Goal: Task Accomplishment & Management: Use online tool/utility

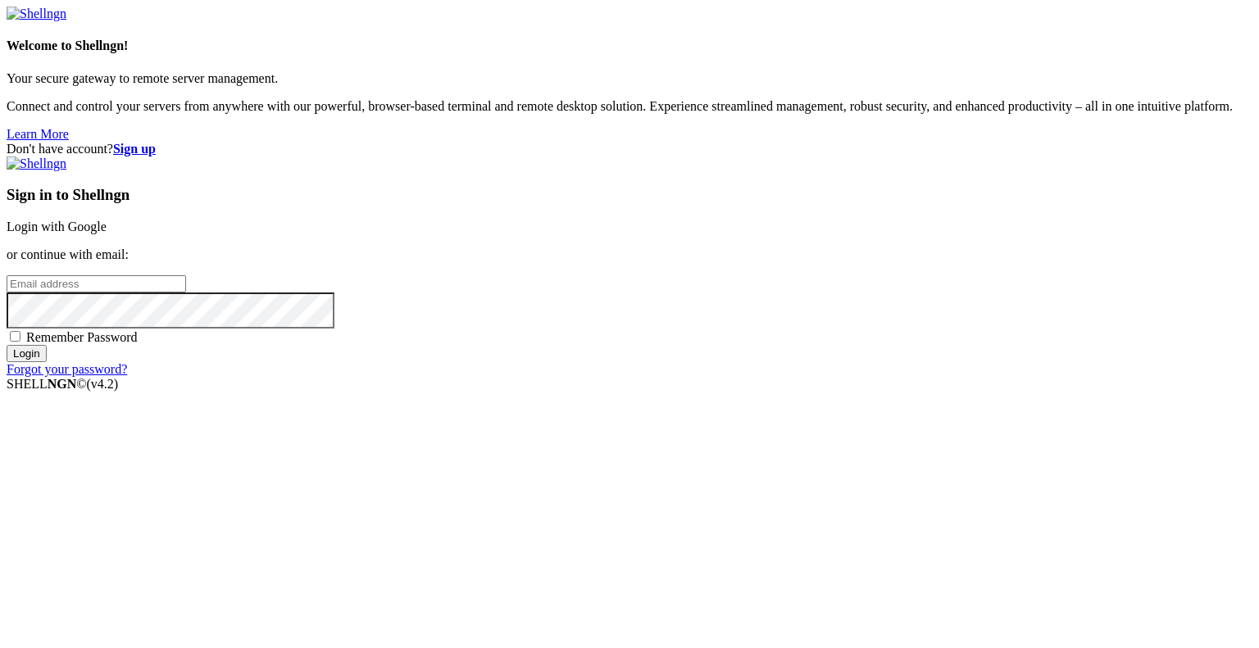
click at [186, 293] on input "email" at bounding box center [96, 283] width 179 height 17
click at [7, 290] on protonpass-control-824d at bounding box center [7, 283] width 0 height 14
type input "[EMAIL_ADDRESS][DOMAIN_NAME]"
click at [47, 362] on input "Login" at bounding box center [27, 353] width 40 height 17
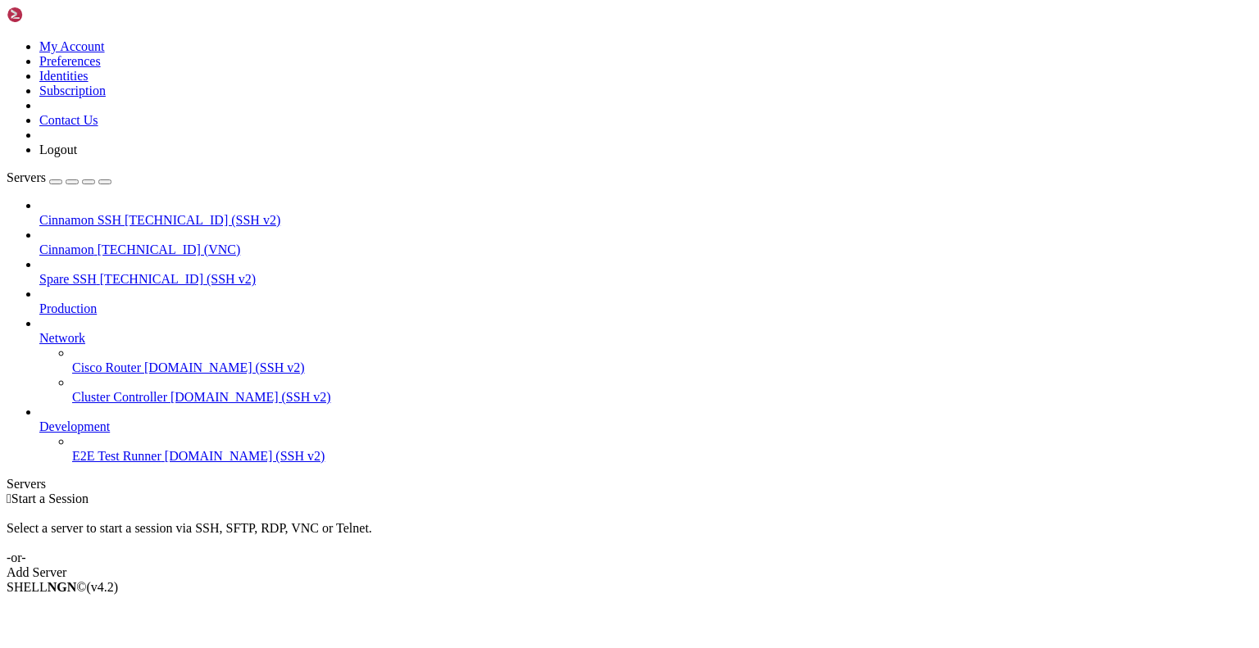
click at [128, 243] on span "[TECHNICAL_ID] (VNC)" at bounding box center [169, 250] width 143 height 14
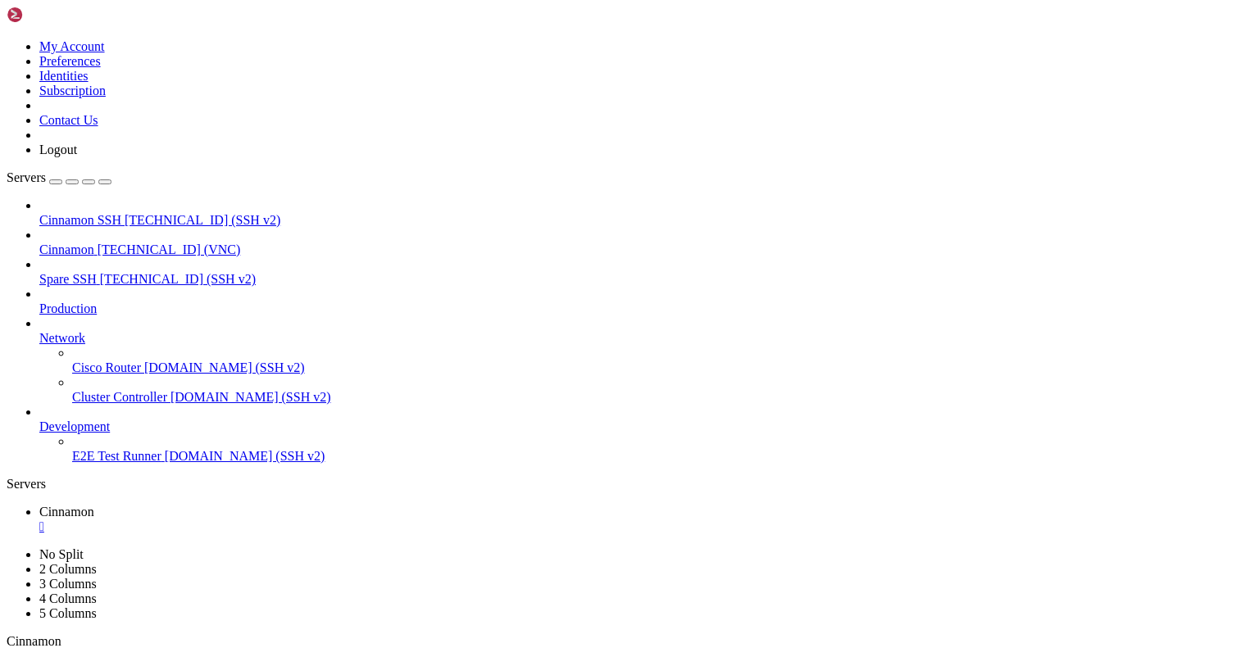
click at [216, 647] on div "" at bounding box center [214, 658] width 4 height 12
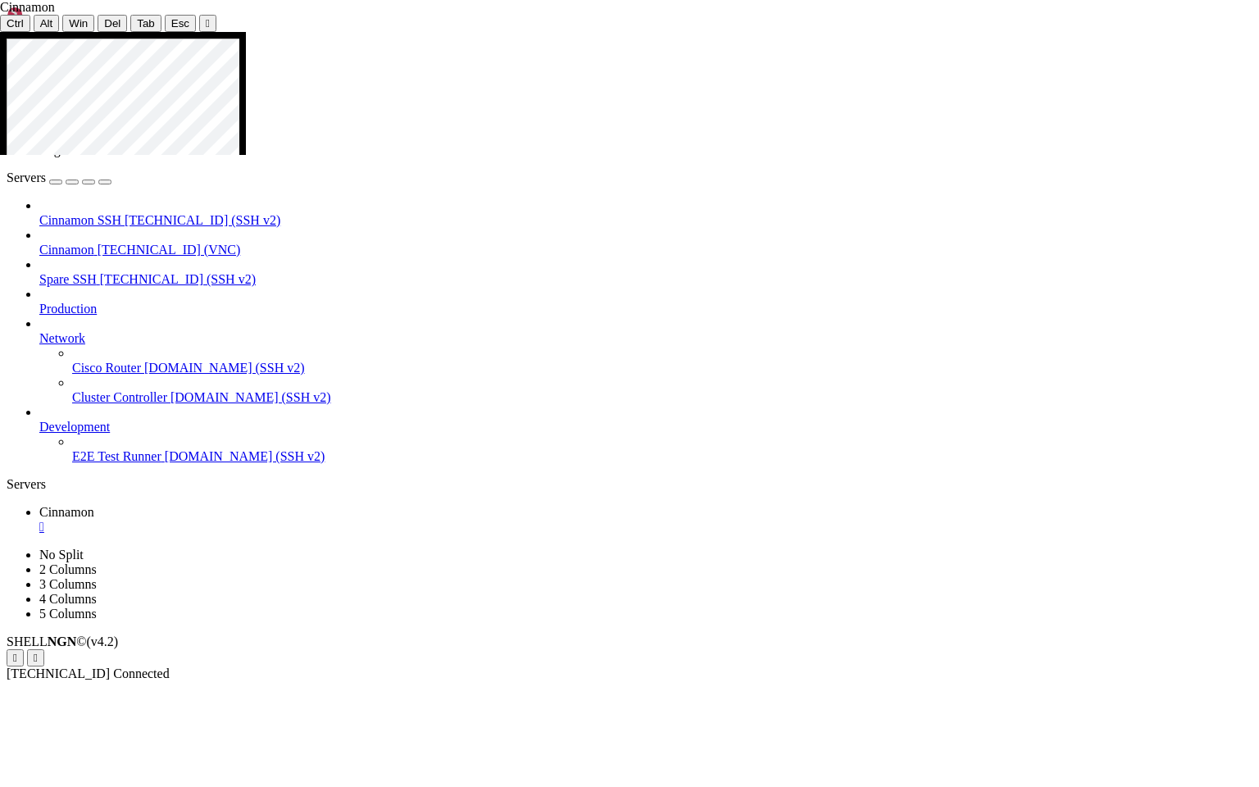
drag, startPoint x: 224, startPoint y: 294, endPoint x: 339, endPoint y: 340, distance: 124.3
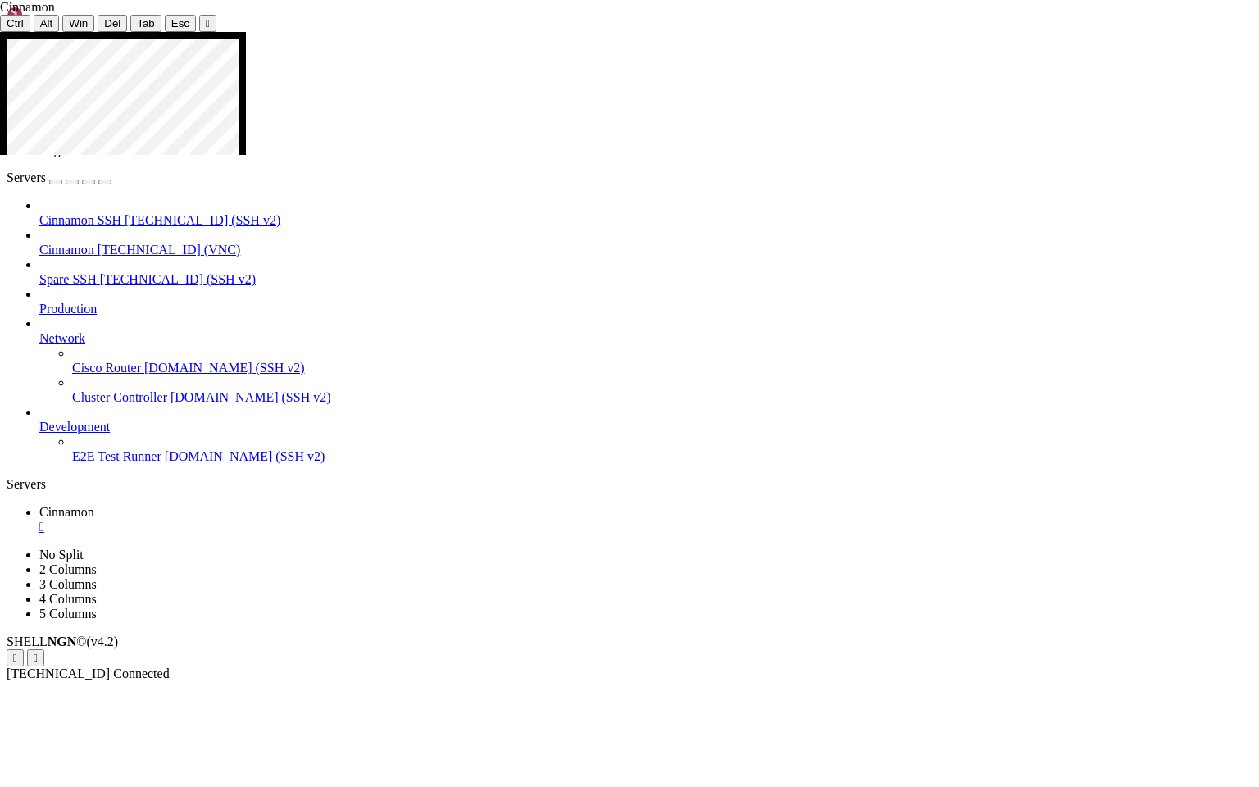
drag, startPoint x: 230, startPoint y: 369, endPoint x: 338, endPoint y: 413, distance: 116.1
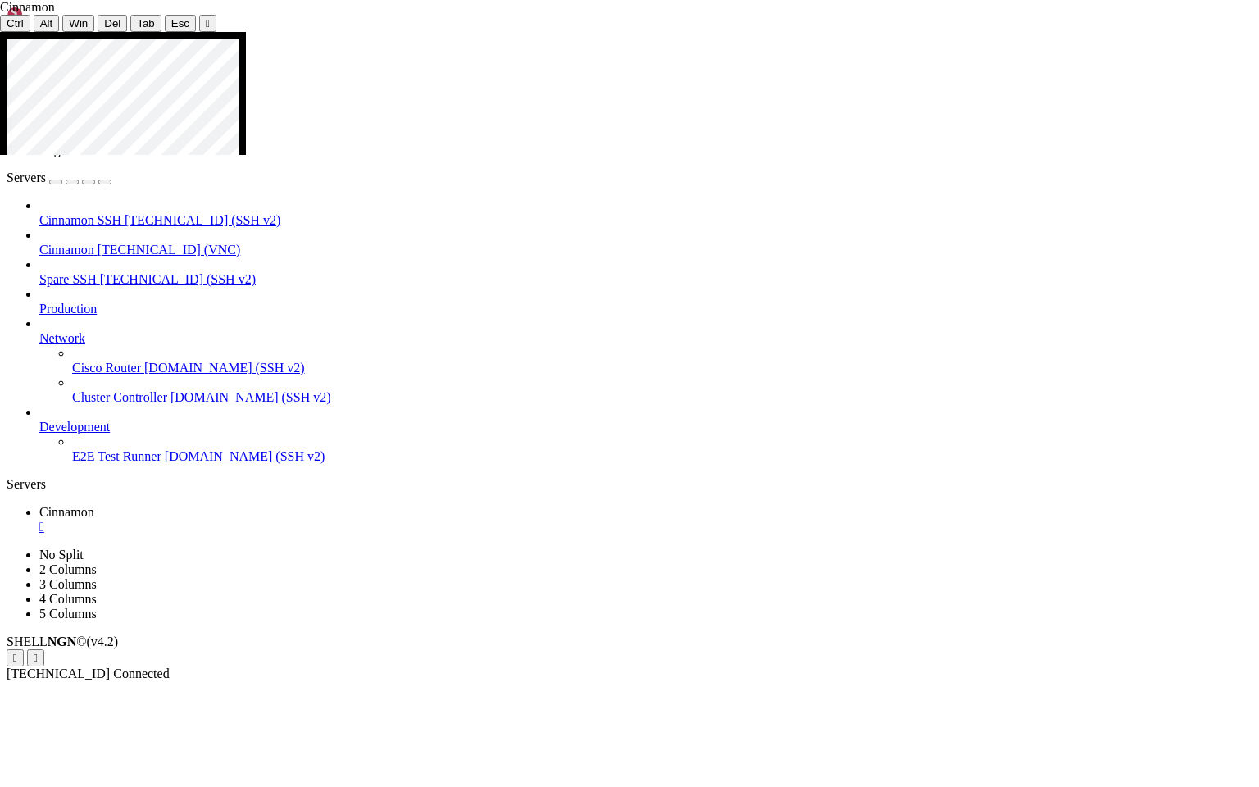
drag, startPoint x: 243, startPoint y: 470, endPoint x: 705, endPoint y: 495, distance: 462.9
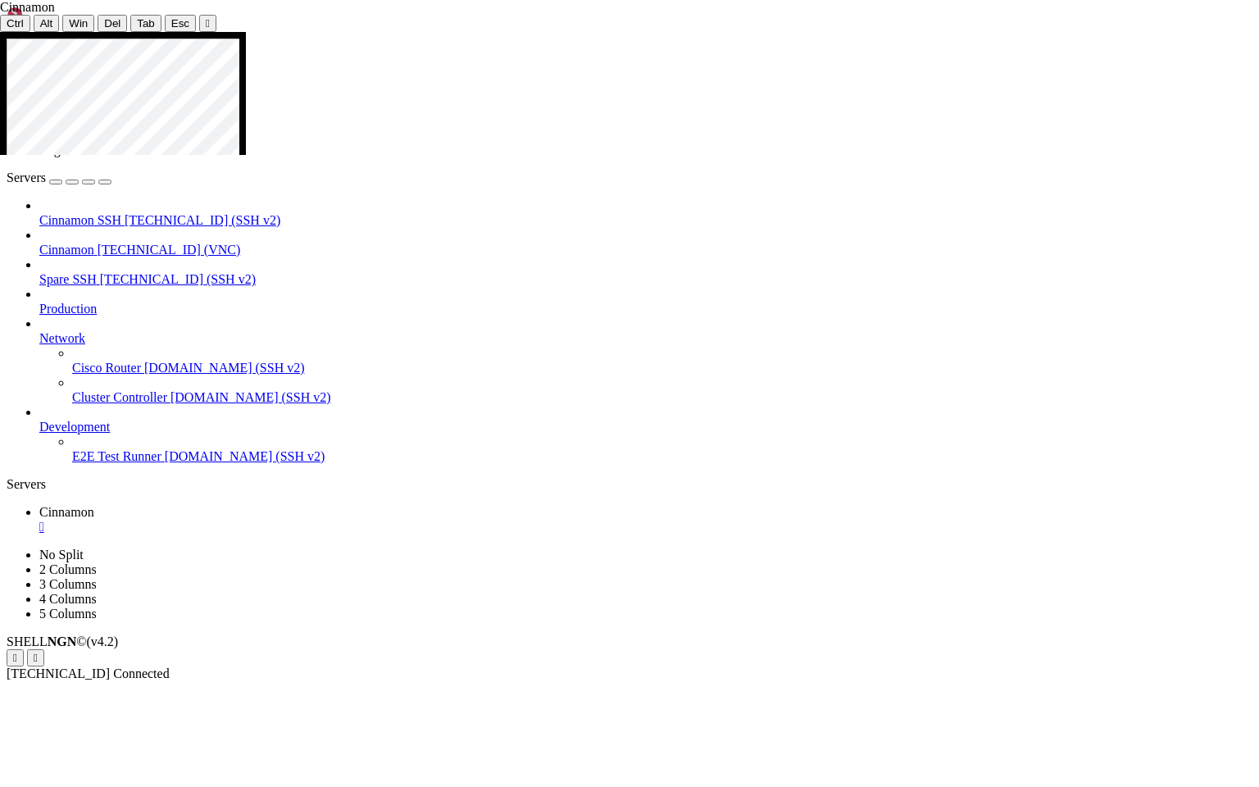
drag, startPoint x: 335, startPoint y: 415, endPoint x: 803, endPoint y: 440, distance: 468.6
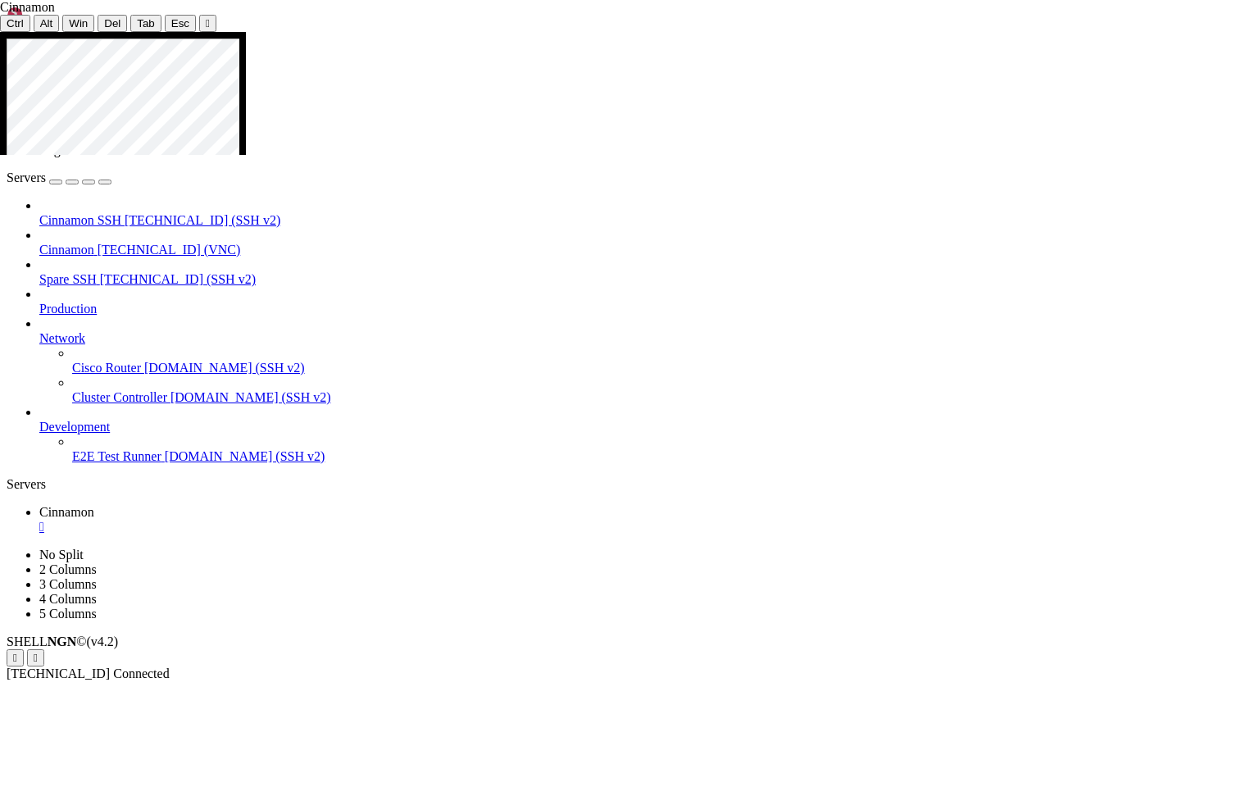
drag, startPoint x: 243, startPoint y: 469, endPoint x: 704, endPoint y: 521, distance: 464.4
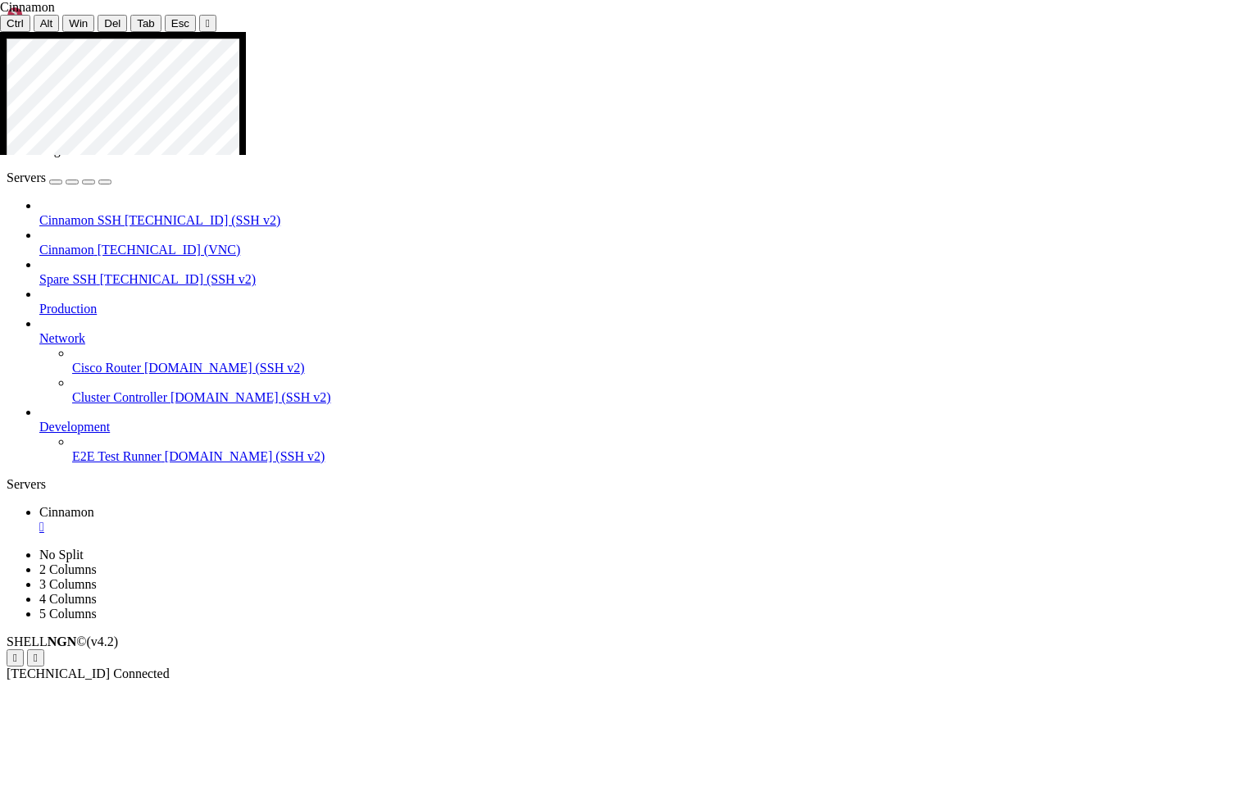
drag, startPoint x: 285, startPoint y: 470, endPoint x: 706, endPoint y: 521, distance: 424.3
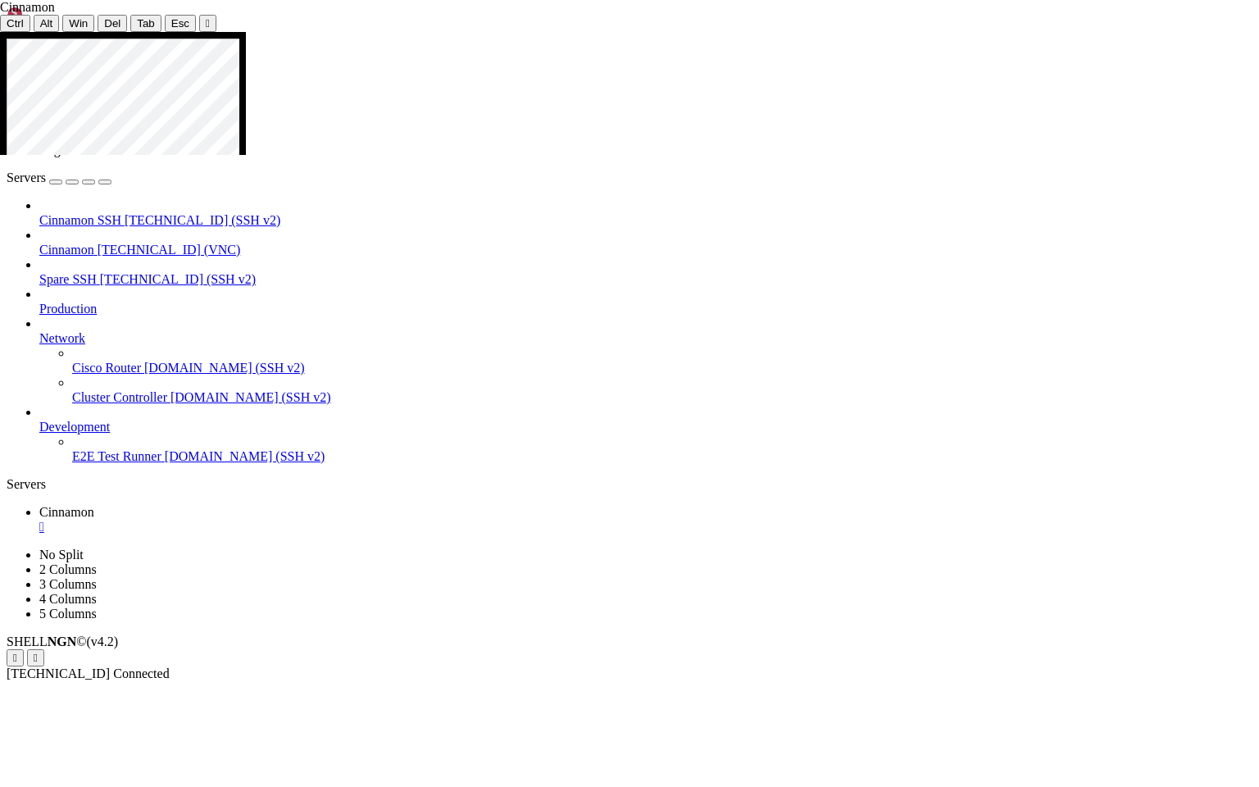
drag, startPoint x: 311, startPoint y: 602, endPoint x: 544, endPoint y: 599, distance: 232.8
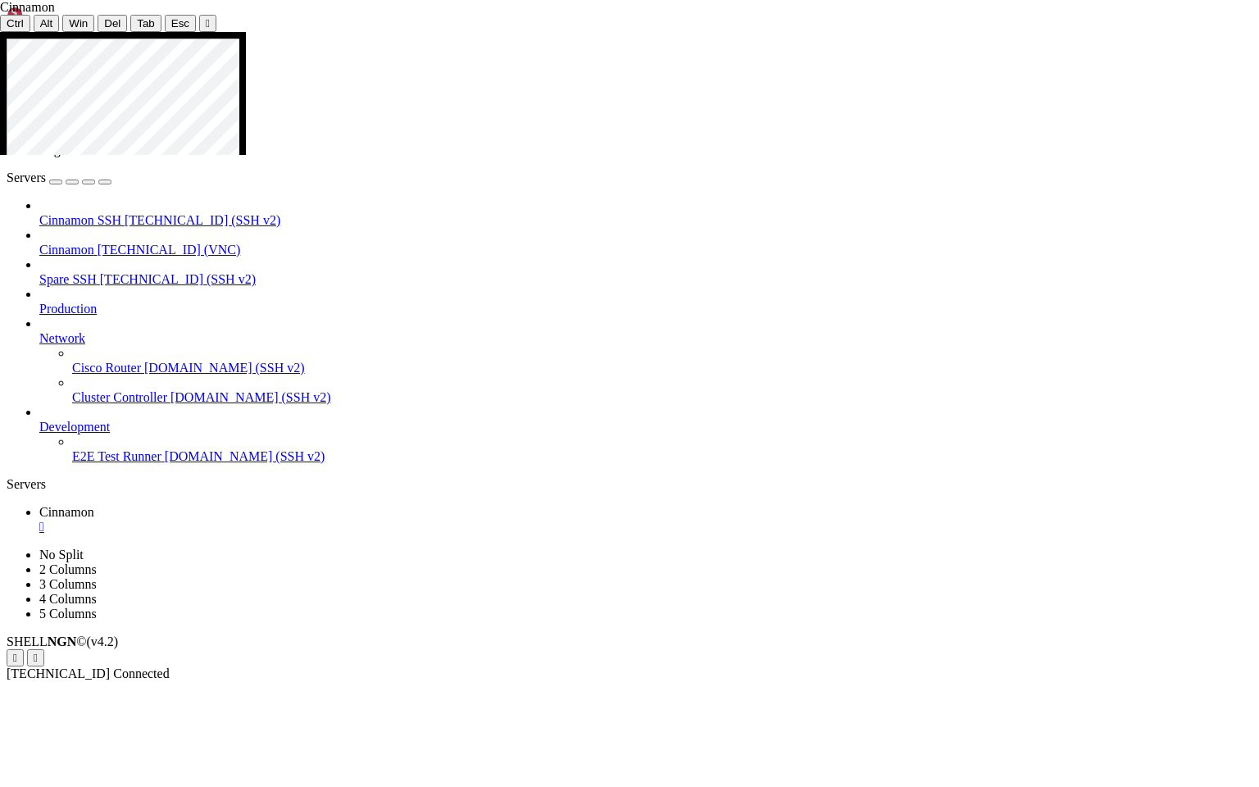
drag, startPoint x: 561, startPoint y: 261, endPoint x: 718, endPoint y: 269, distance: 157.5
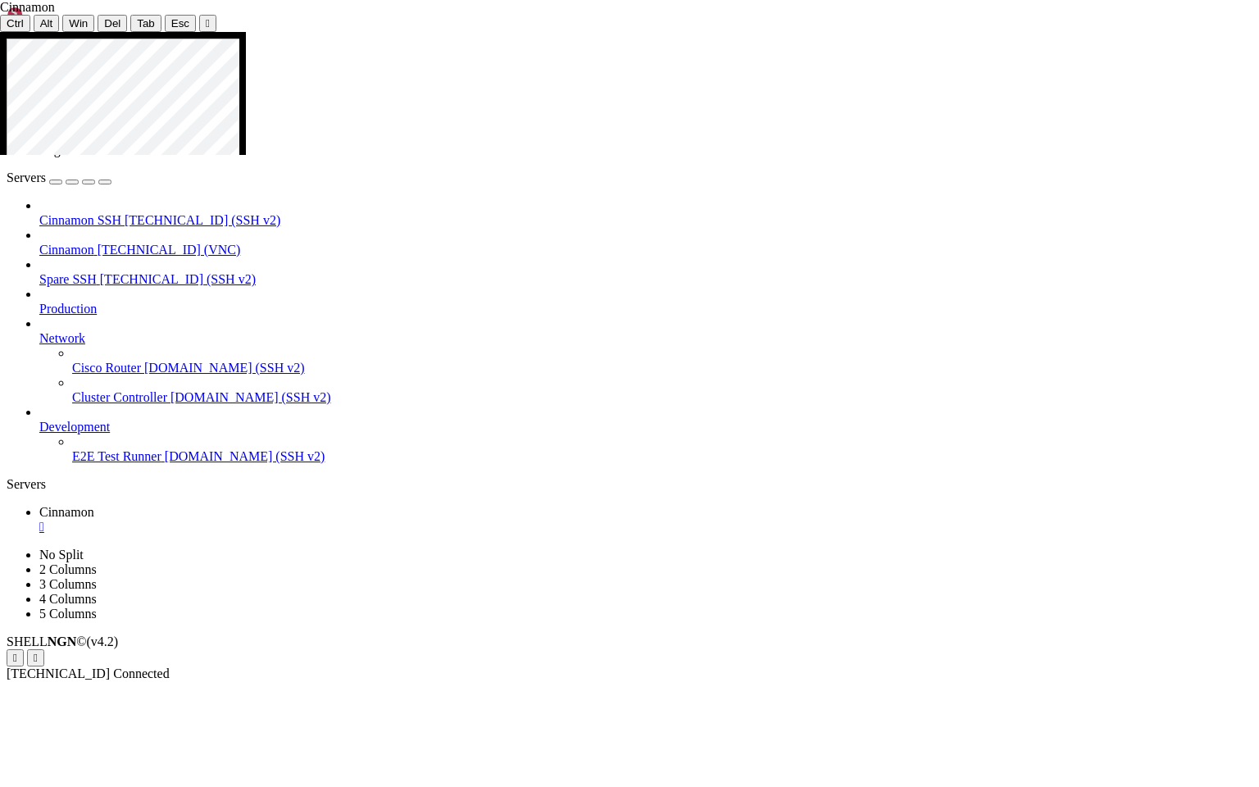
drag, startPoint x: 559, startPoint y: 424, endPoint x: 906, endPoint y: 426, distance: 346.7
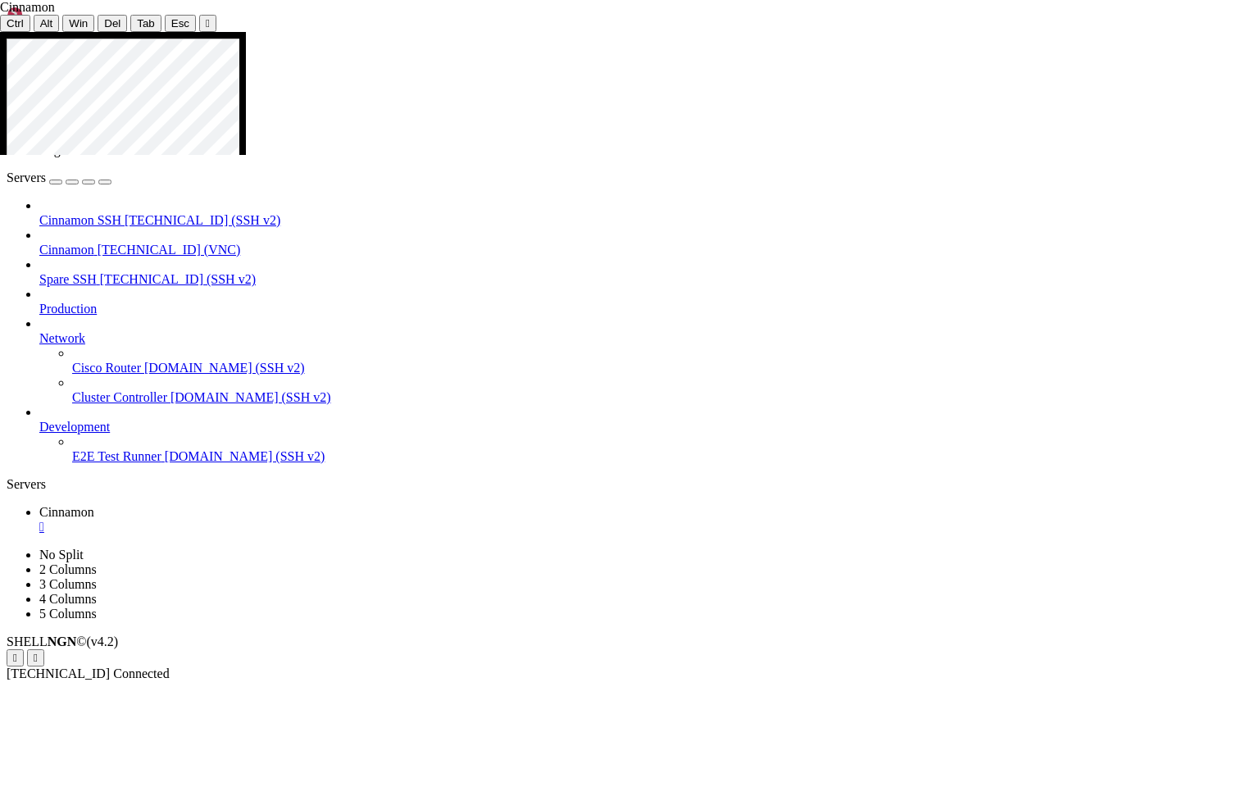
drag, startPoint x: 229, startPoint y: 338, endPoint x: 999, endPoint y: 370, distance: 770.2
drag, startPoint x: 227, startPoint y: 342, endPoint x: 996, endPoint y: 363, distance: 769.0
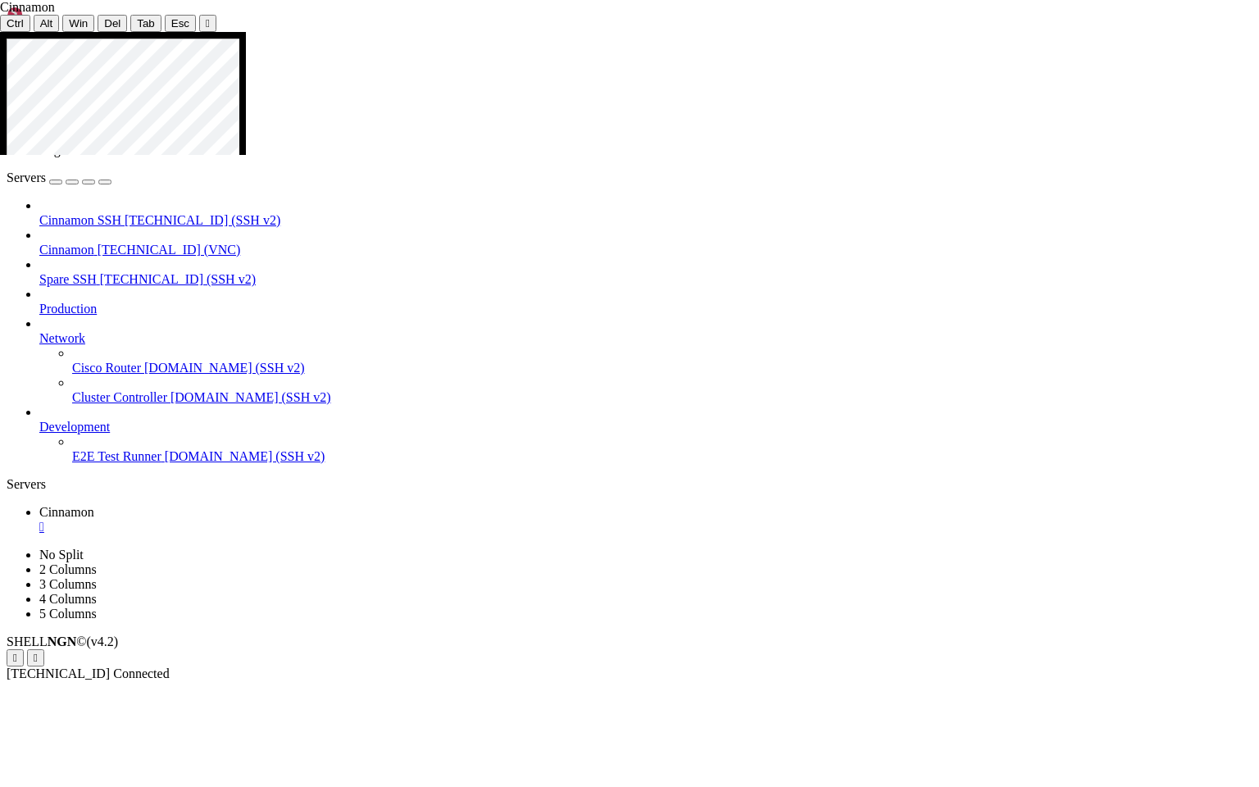
drag, startPoint x: 1177, startPoint y: 475, endPoint x: 1180, endPoint y: 555, distance: 79.6
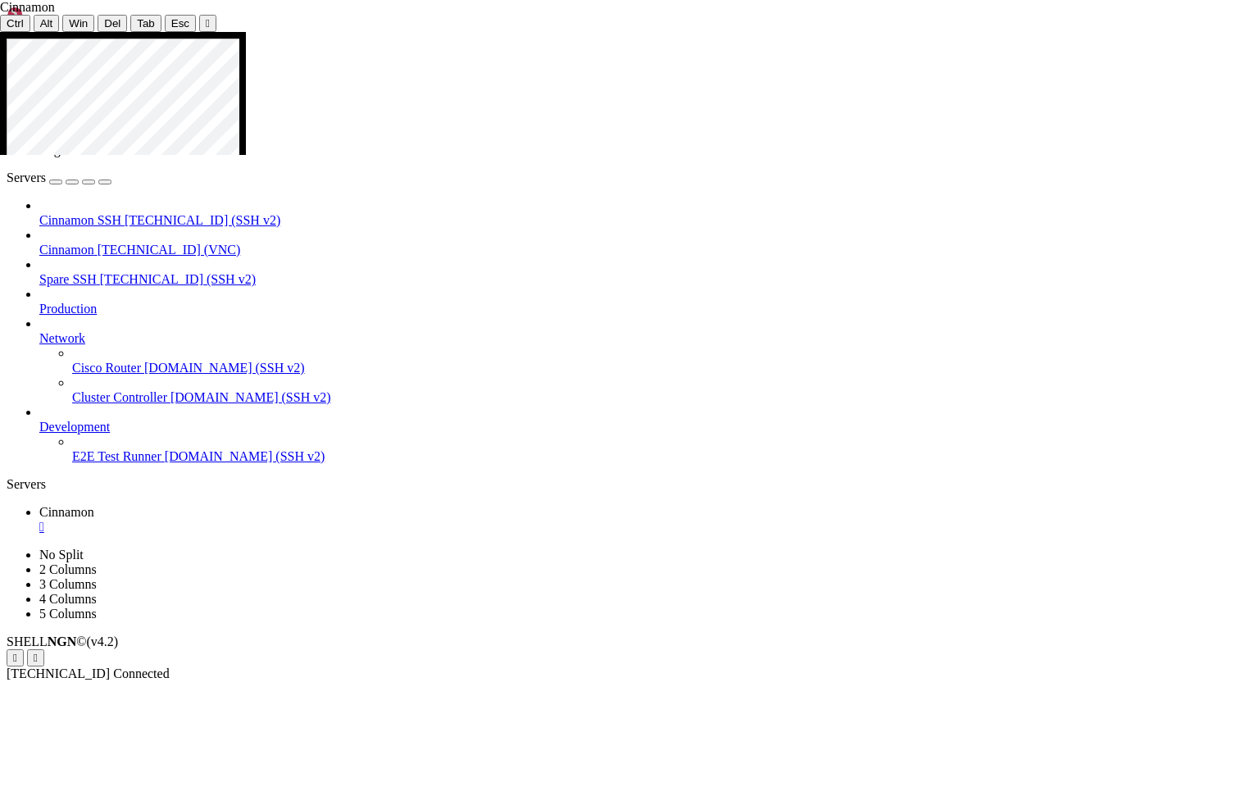
drag, startPoint x: 227, startPoint y: 381, endPoint x: 552, endPoint y: 384, distance: 325.4
drag, startPoint x: 940, startPoint y: 383, endPoint x: 942, endPoint y: 419, distance: 36.1
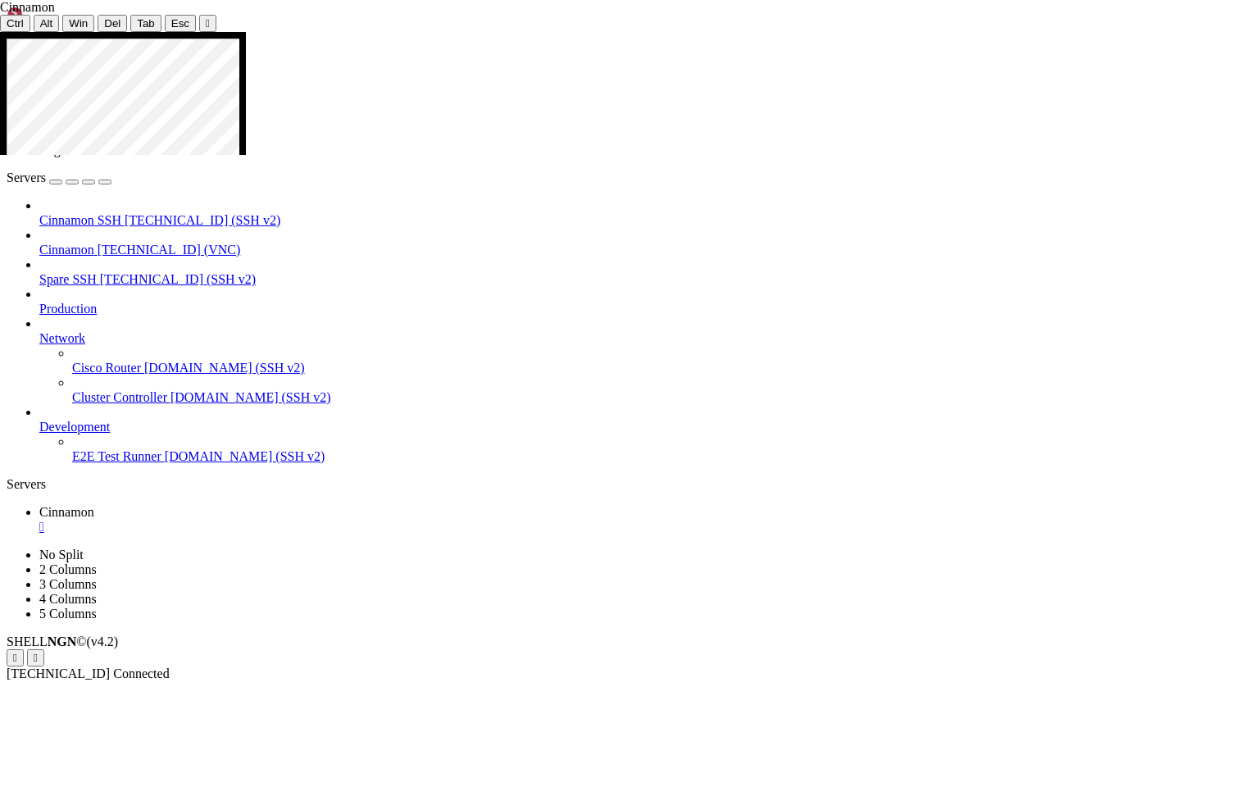
drag, startPoint x: 226, startPoint y: 341, endPoint x: 847, endPoint y: 363, distance: 620.8
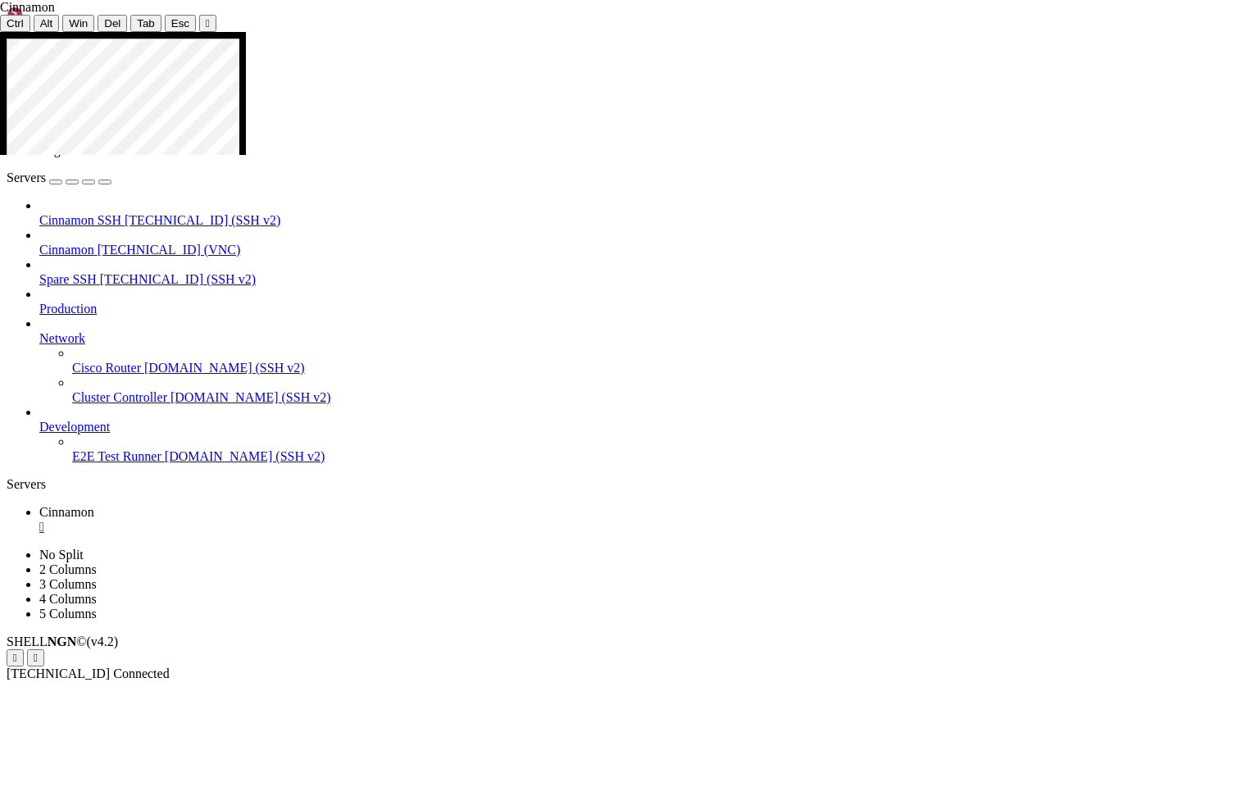
drag, startPoint x: 226, startPoint y: 330, endPoint x: 824, endPoint y: 352, distance: 597.8
